Goal: Information Seeking & Learning: Learn about a topic

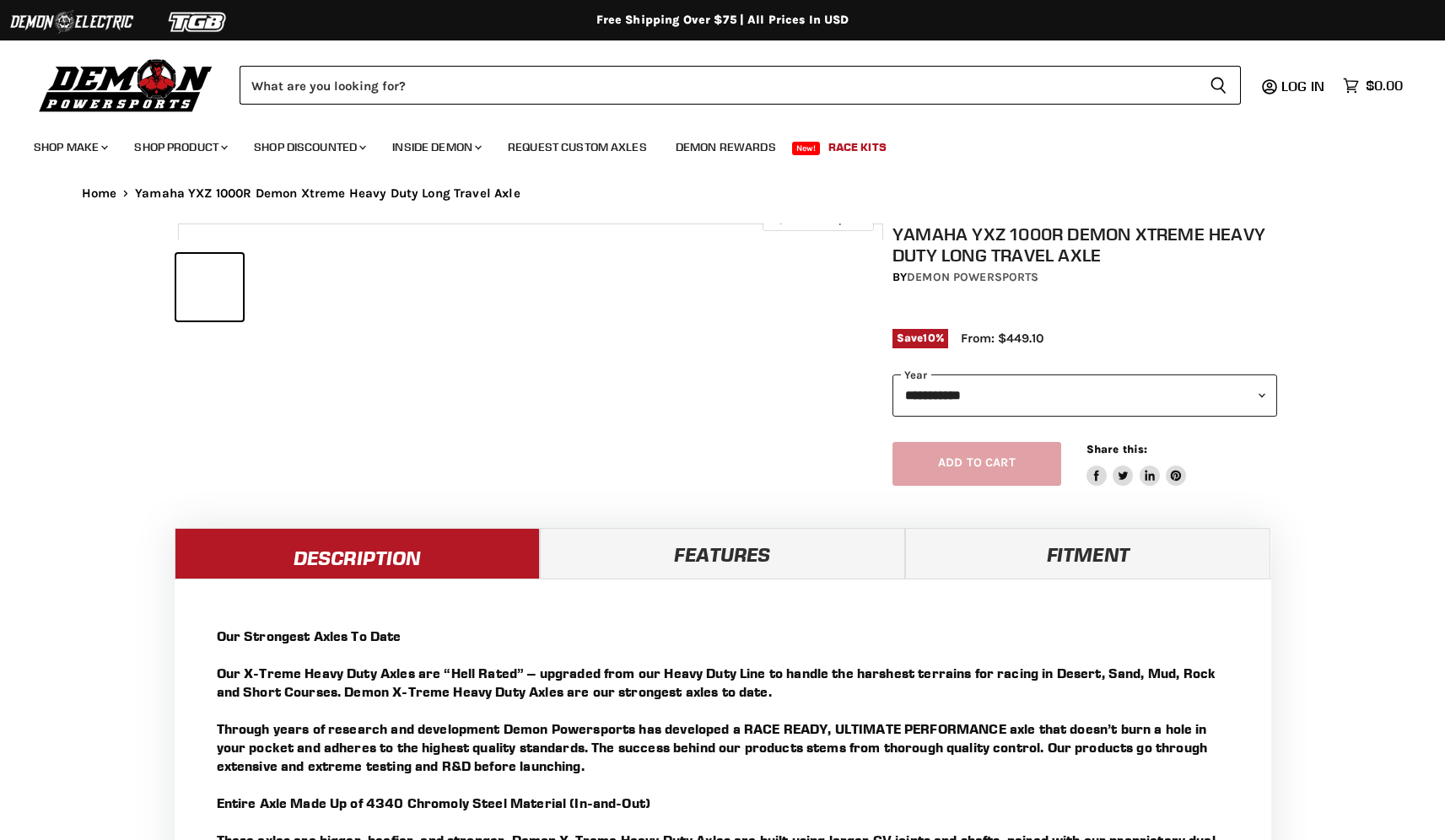
select select "******"
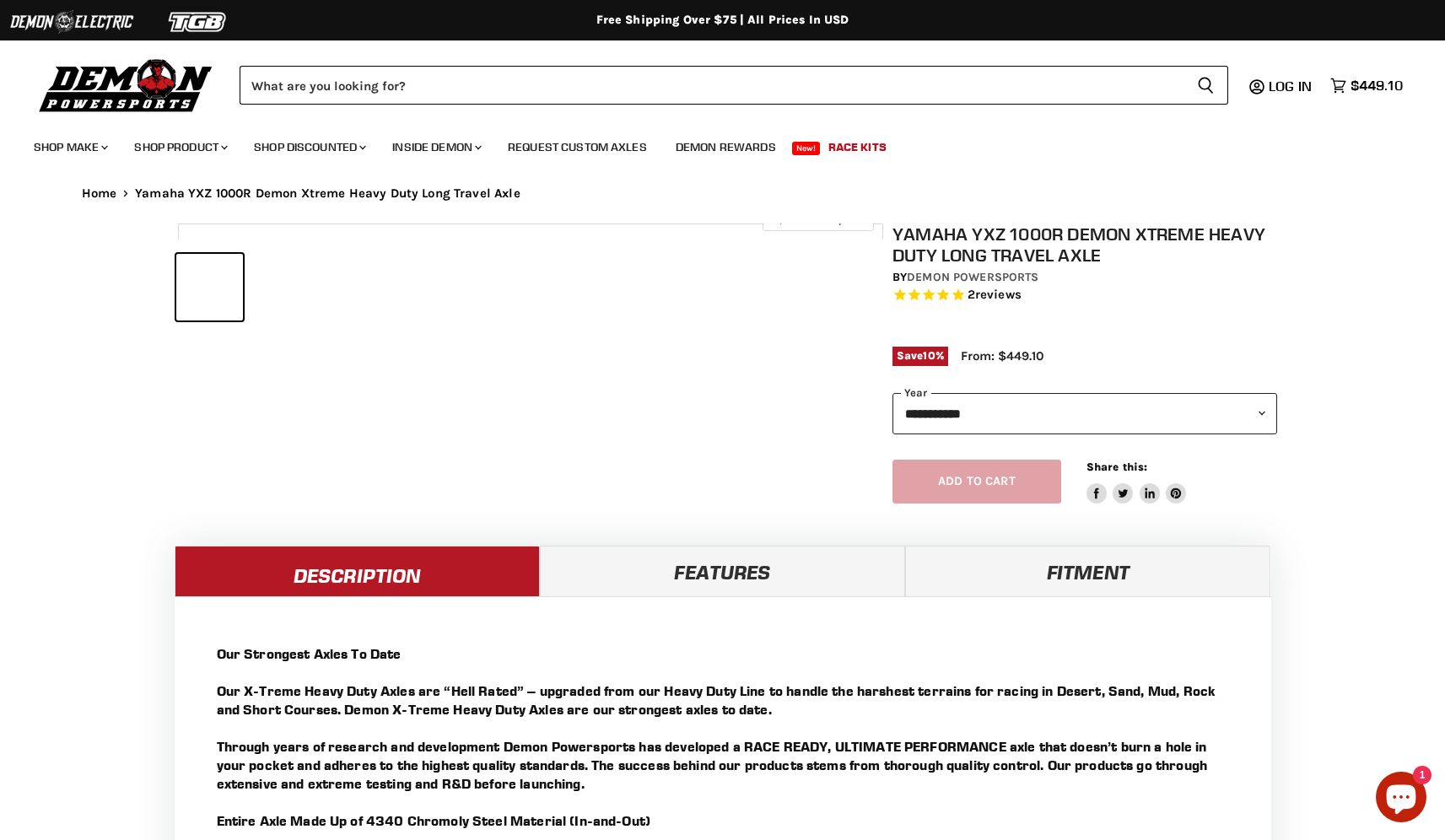
select select "******"
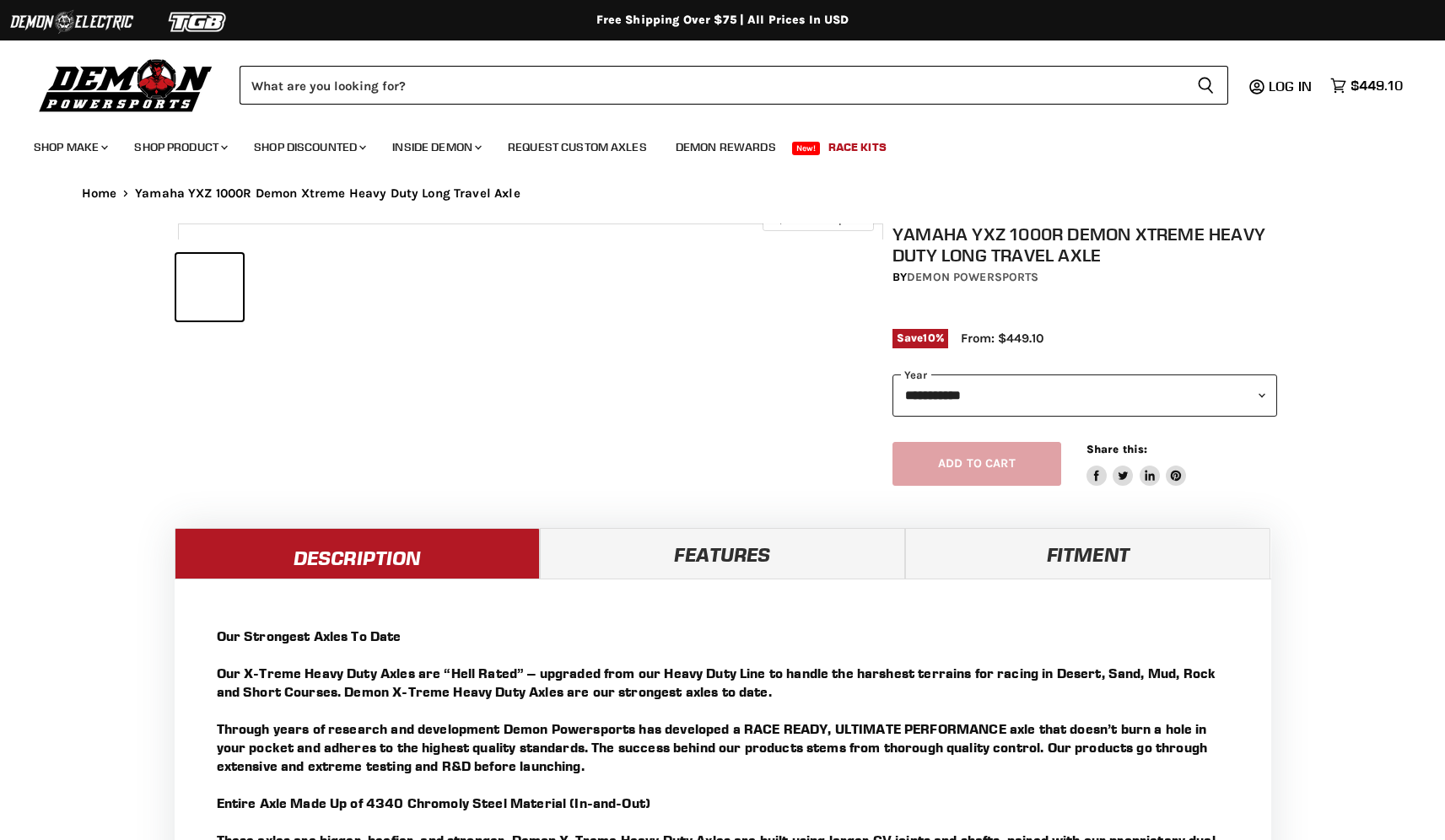
select select "******"
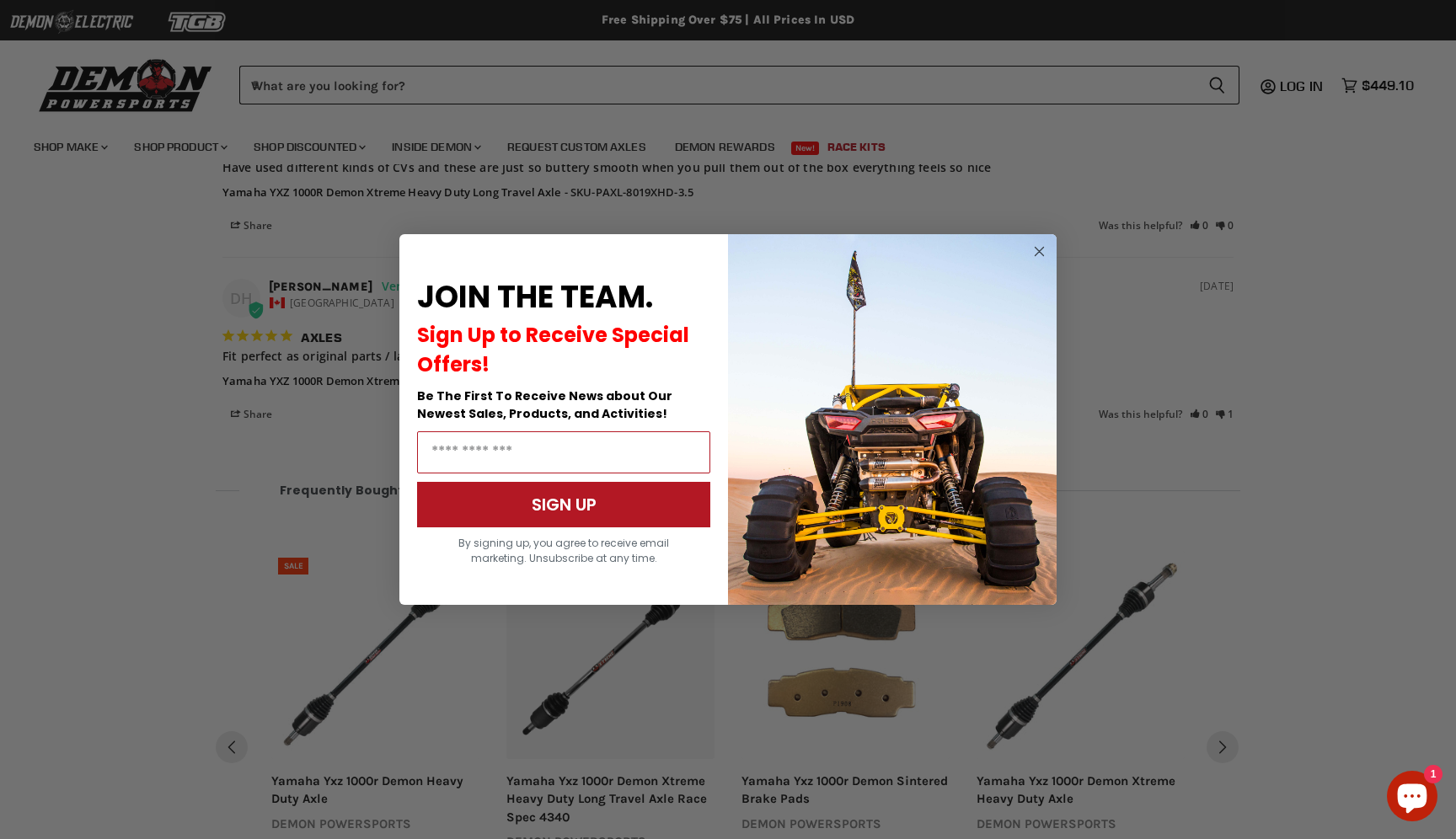
scroll to position [2221, 0]
